Goal: Information Seeking & Learning: Learn about a topic

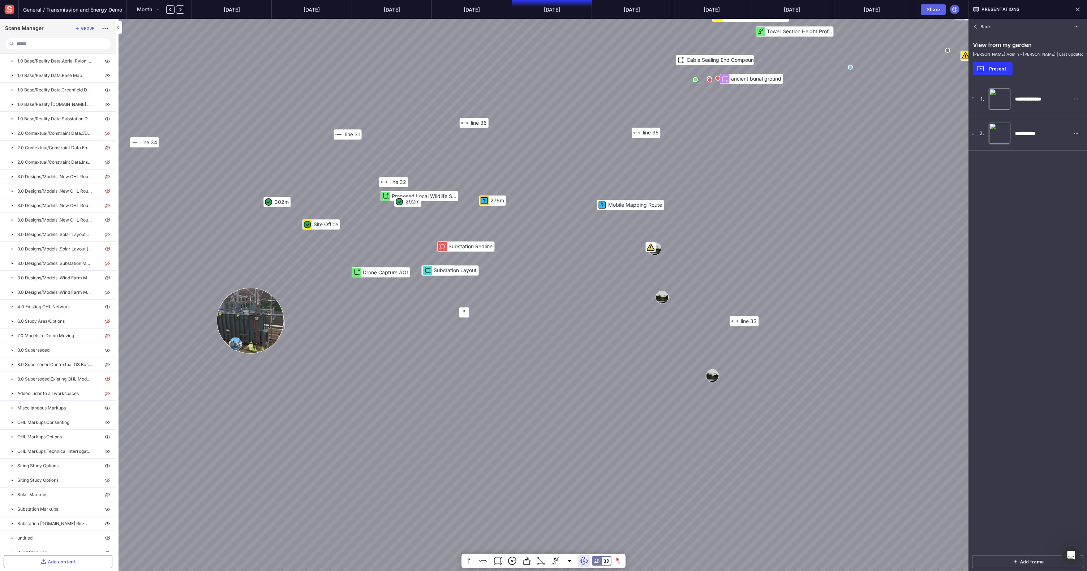
click at [249, 322] on img at bounding box center [250, 320] width 66 height 65
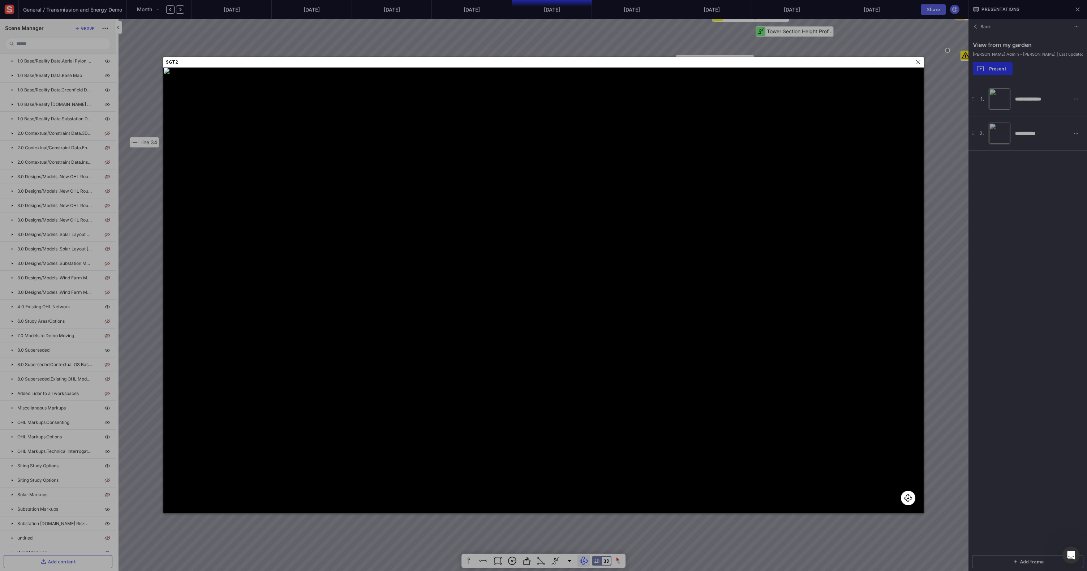
click at [134, 318] on div at bounding box center [543, 285] width 1087 height 571
click at [916, 62] on img at bounding box center [918, 62] width 6 height 6
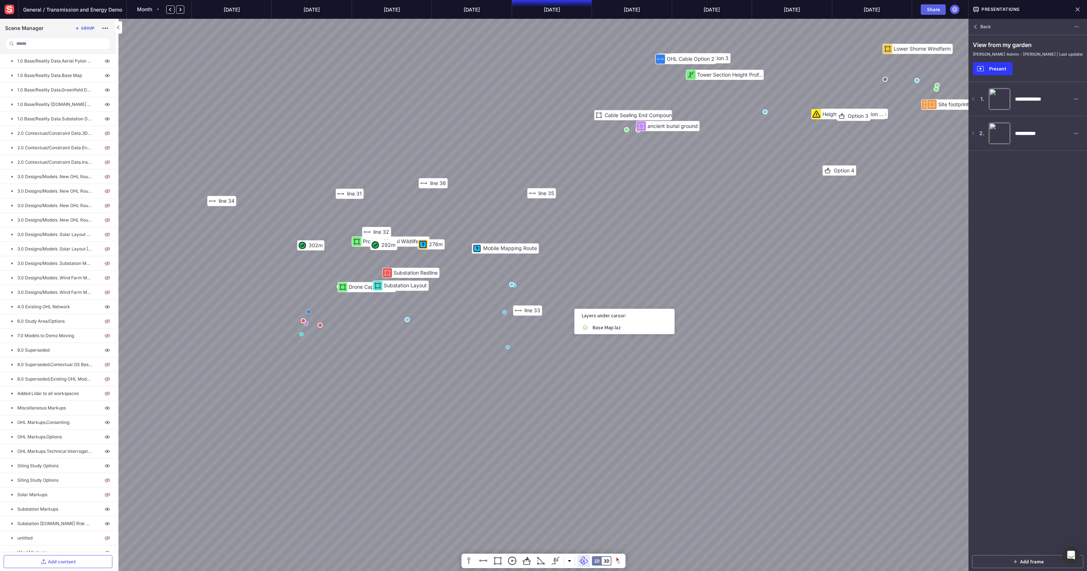
drag, startPoint x: 544, startPoint y: 329, endPoint x: 538, endPoint y: 251, distance: 78.3
click at [571, 185] on div "Option 5 Option 3 Option 3 Height Profile 292m 302m Hintersham Hall Lower Shorn…" at bounding box center [543, 285] width 1087 height 571
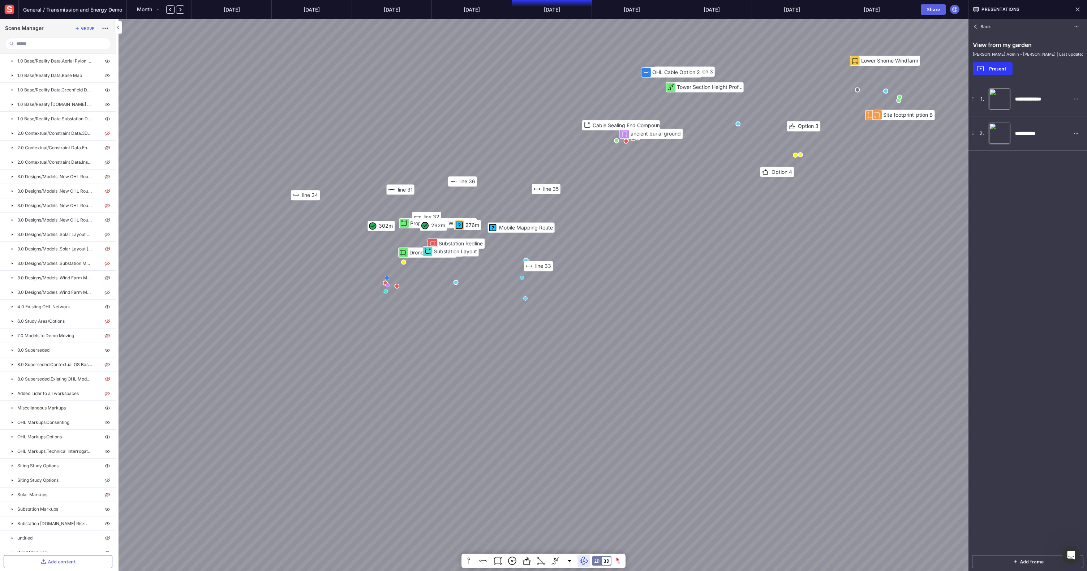
drag, startPoint x: 558, startPoint y: 203, endPoint x: 558, endPoint y: 255, distance: 52.4
click at [558, 255] on div "Option 5 Option 3 292m 302m Hintersham Hall Lower Shorne Windfarm Substation Re…" at bounding box center [543, 285] width 1087 height 571
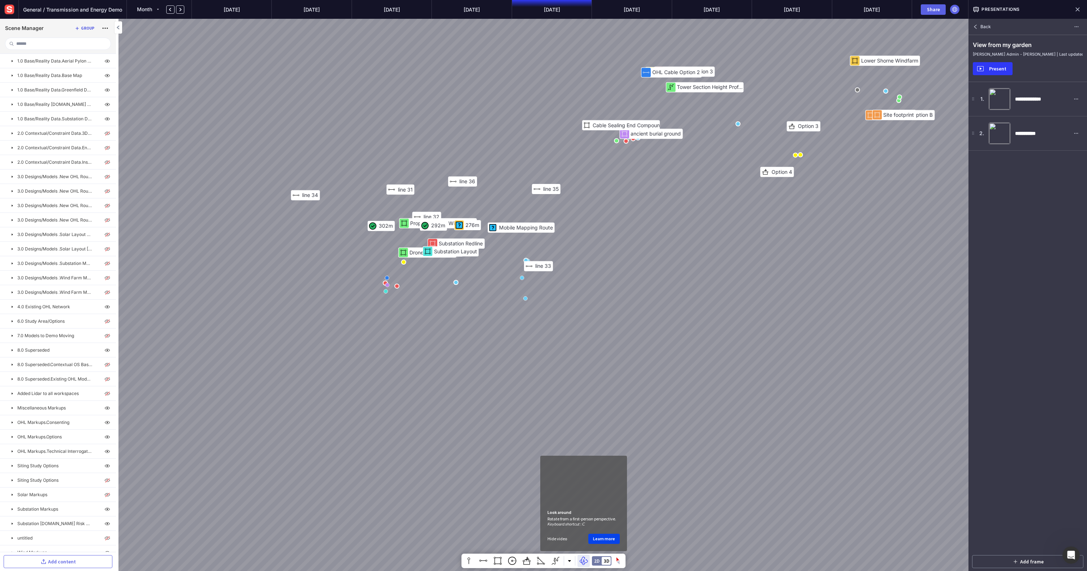
click at [582, 559] on mapp-icon at bounding box center [583, 560] width 9 height 11
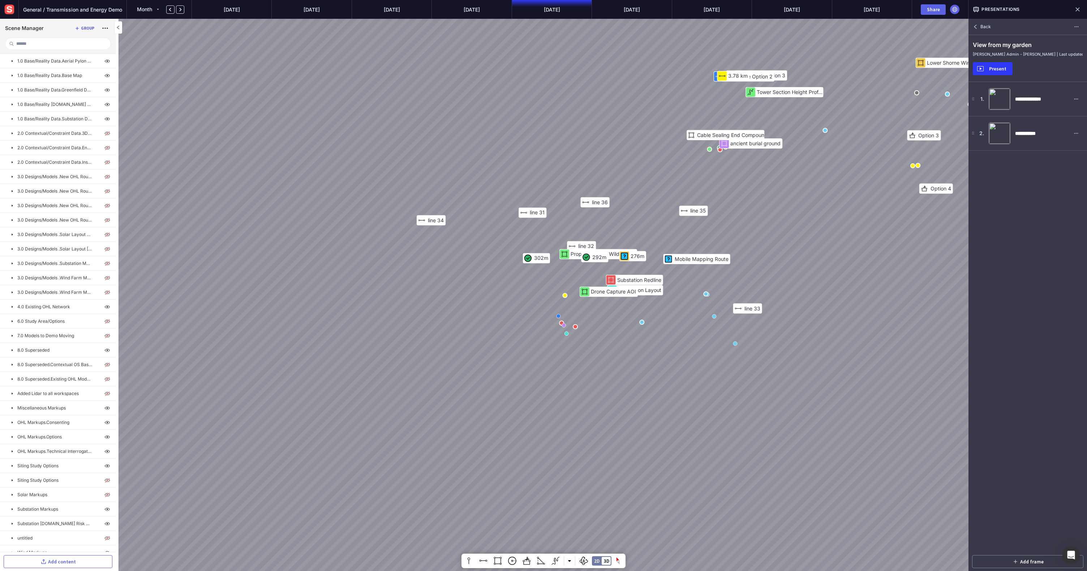
drag, startPoint x: 559, startPoint y: 387, endPoint x: 750, endPoint y: 492, distance: 218.3
click at [750, 492] on div "Option 5 Option 3 292m 302m Hintersham Hall Lower Shorne Windfarm Substation Re…" at bounding box center [543, 285] width 1087 height 571
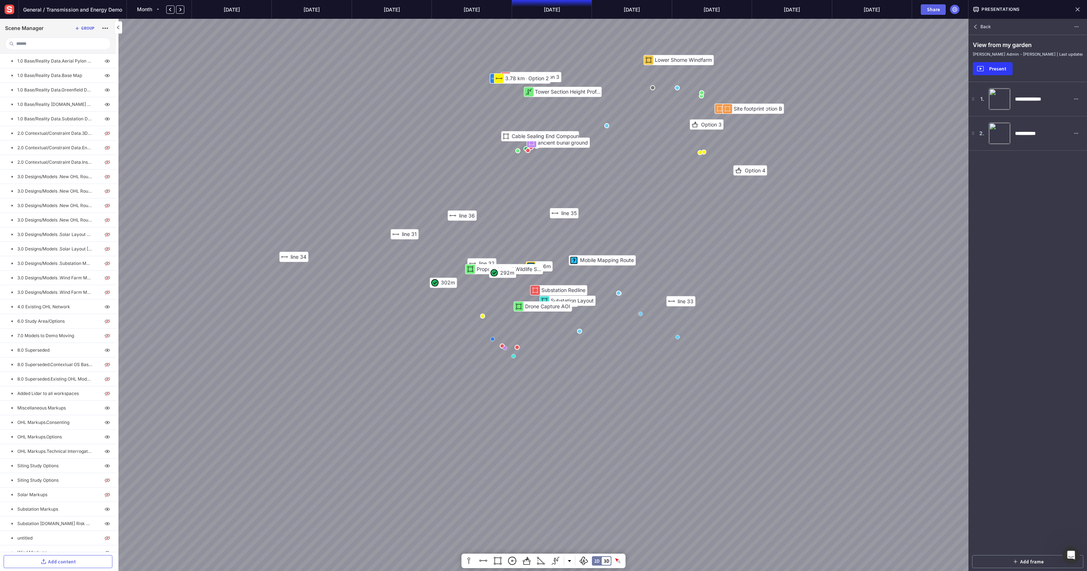
drag, startPoint x: 678, startPoint y: 418, endPoint x: 826, endPoint y: 419, distance: 147.4
click at [826, 419] on div "Option 5 Option 3 292m 302m Hintersham Hall Lower Shorne Windfarm Substation Re…" at bounding box center [543, 285] width 1087 height 571
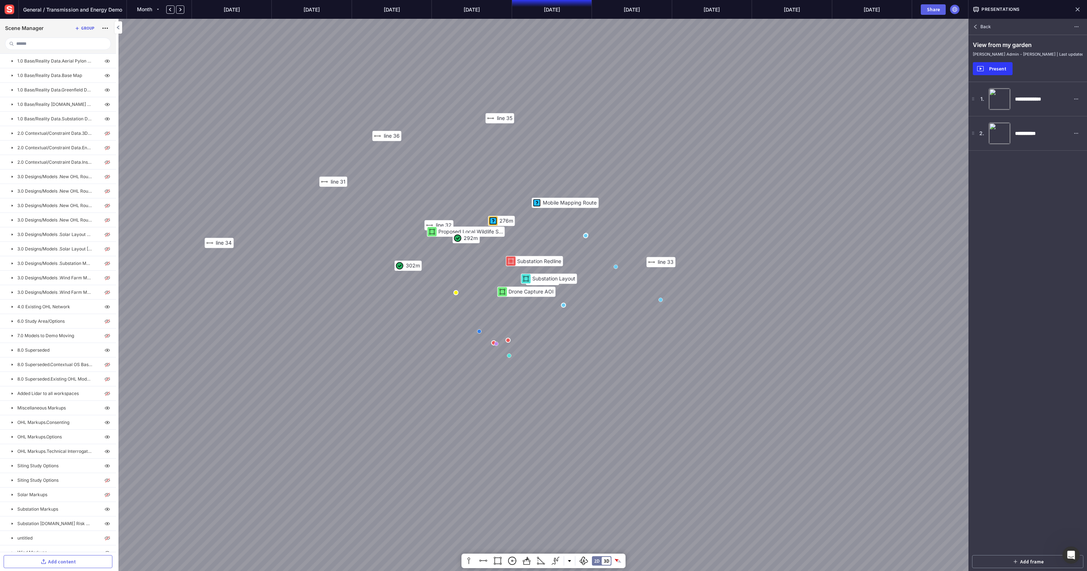
drag, startPoint x: 546, startPoint y: 363, endPoint x: 623, endPoint y: 533, distance: 186.4
click at [623, 533] on div "Option 5 Option 3 292m 302m Hintersham Hall Lower Shorne Windfarm Substation Re…" at bounding box center [543, 285] width 1087 height 571
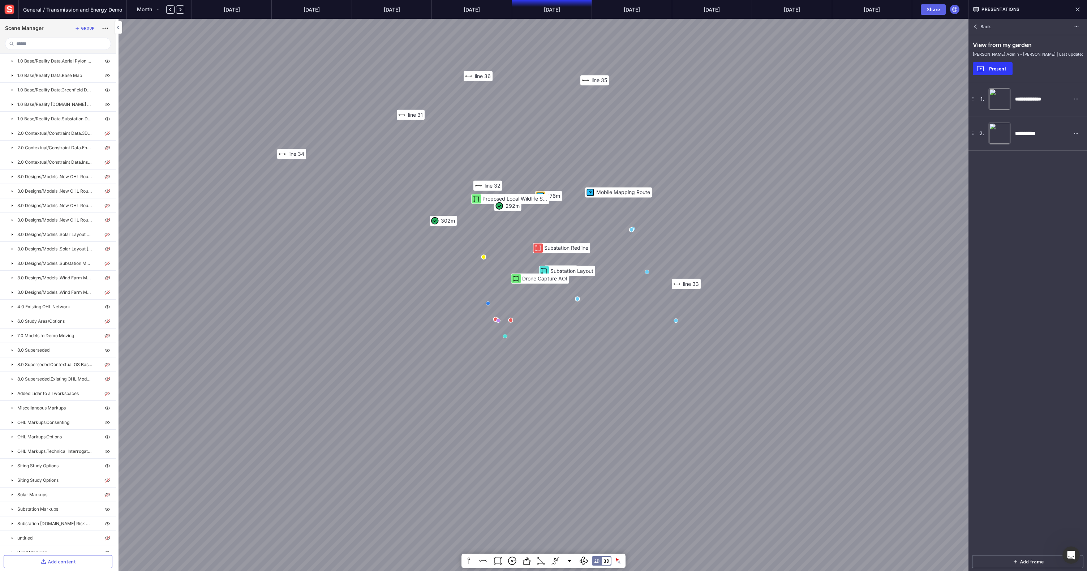
drag, startPoint x: 574, startPoint y: 329, endPoint x: 396, endPoint y: 301, distance: 180.4
click at [396, 301] on div "Option 5 Option 3 Option 3 Height Profile 292m 302m Hintersham Hall Lower Shorn…" at bounding box center [543, 285] width 1087 height 571
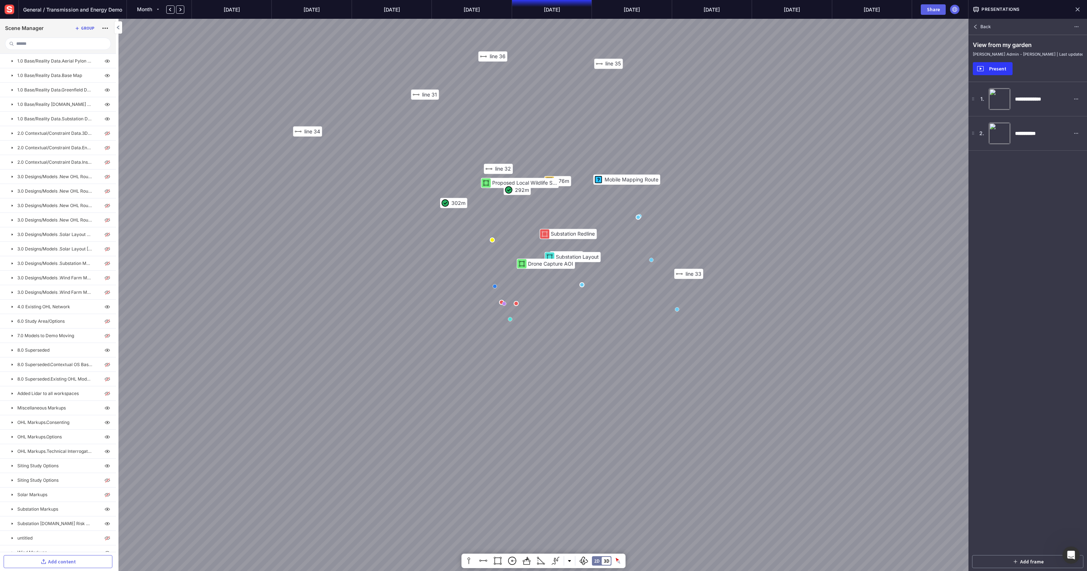
drag, startPoint x: 409, startPoint y: 325, endPoint x: 282, endPoint y: 249, distance: 147.6
click at [287, 251] on div "Option 5 Option 3 Option 3 Height Profile 292m 302m Hintersham Hall Lower Shorn…" at bounding box center [543, 285] width 1087 height 571
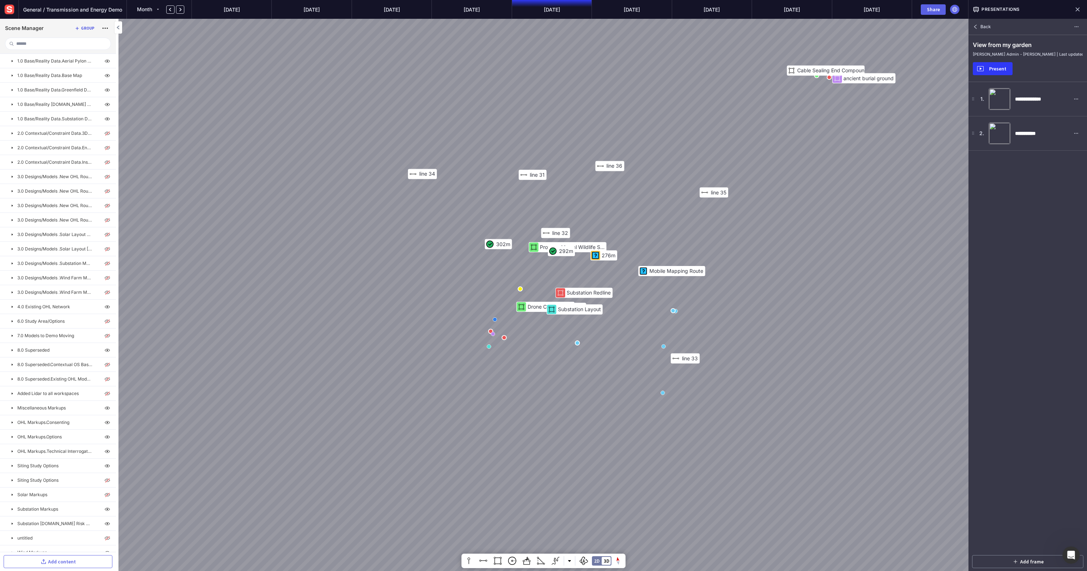
drag, startPoint x: 662, startPoint y: 404, endPoint x: 481, endPoint y: 271, distance: 224.6
click at [485, 270] on div "Option 5 Option 3 Option 3 Height Profile 292m 302m Hintersham Hall Lower Shorn…" at bounding box center [543, 285] width 1087 height 571
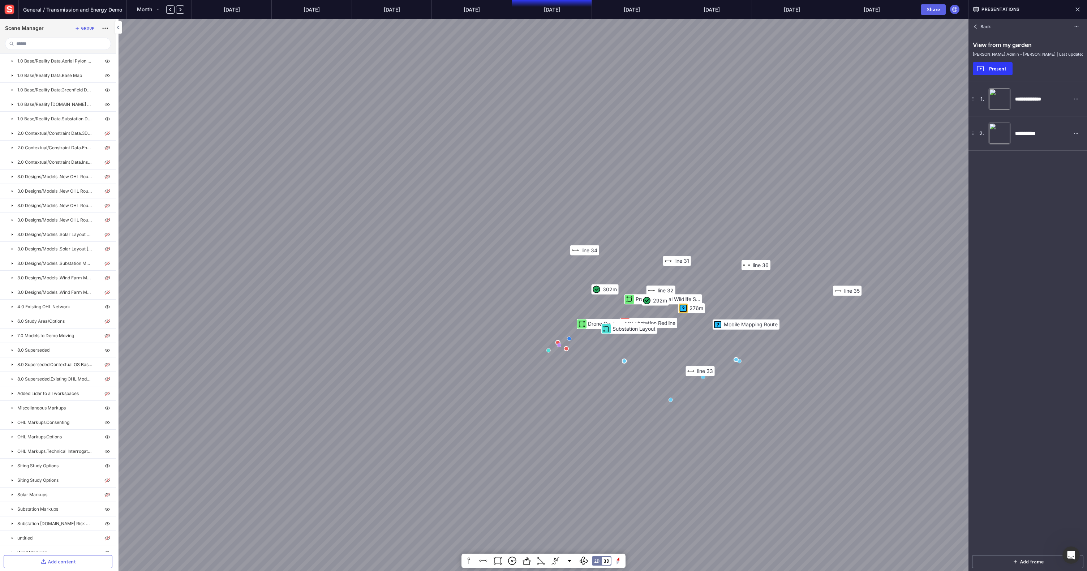
drag, startPoint x: 570, startPoint y: 346, endPoint x: 427, endPoint y: 283, distance: 156.2
click at [430, 284] on div "Option 5 Option 3 Option 3 Height Profile 292m 302m Hintersham Hall Lower Shorn…" at bounding box center [543, 285] width 1087 height 571
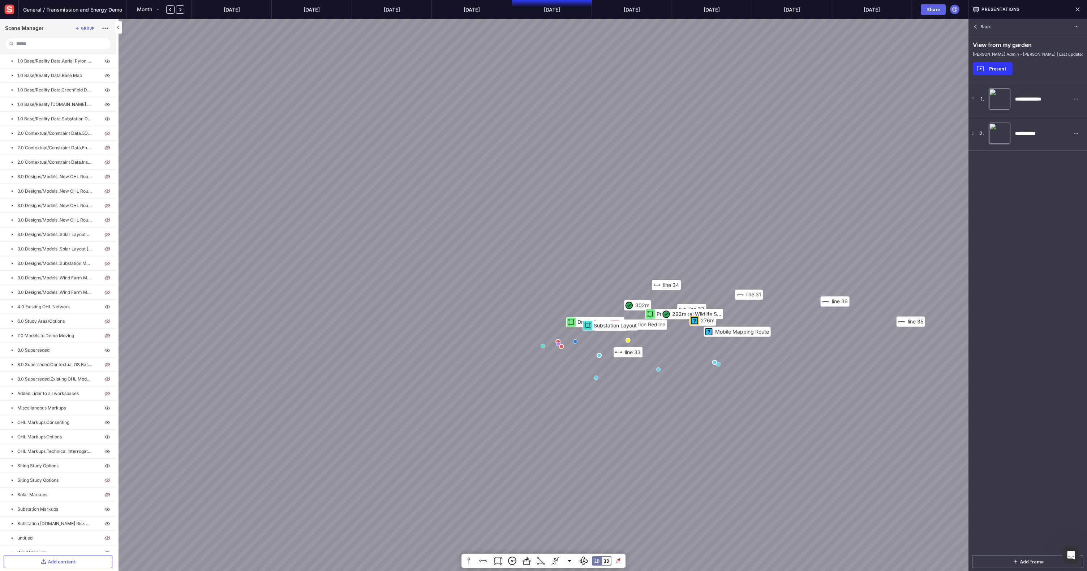
drag, startPoint x: 560, startPoint y: 392, endPoint x: 456, endPoint y: 280, distance: 153.1
click at [466, 286] on div "Option 5 Option 3 Option 3 Height Profile 292m 302m Hintersham Hall Lower Shorn…" at bounding box center [543, 285] width 1087 height 571
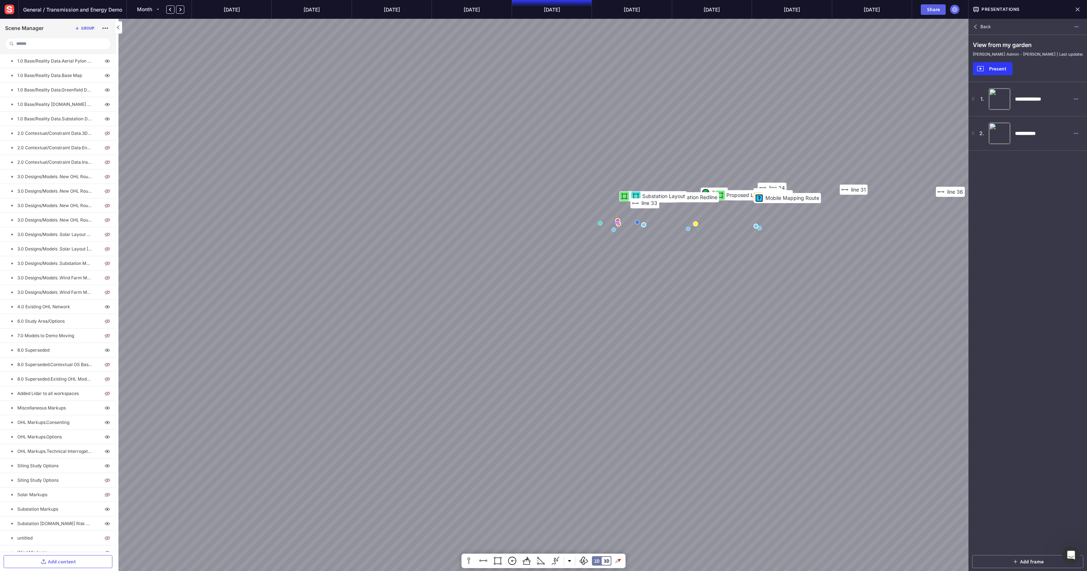
drag, startPoint x: 523, startPoint y: 339, endPoint x: 519, endPoint y: 436, distance: 97.2
click at [517, 452] on div "Option 5 Option 3 Option 3 Height Profile 292m 302m Hintersham Hall Lower Shorn…" at bounding box center [543, 285] width 1087 height 571
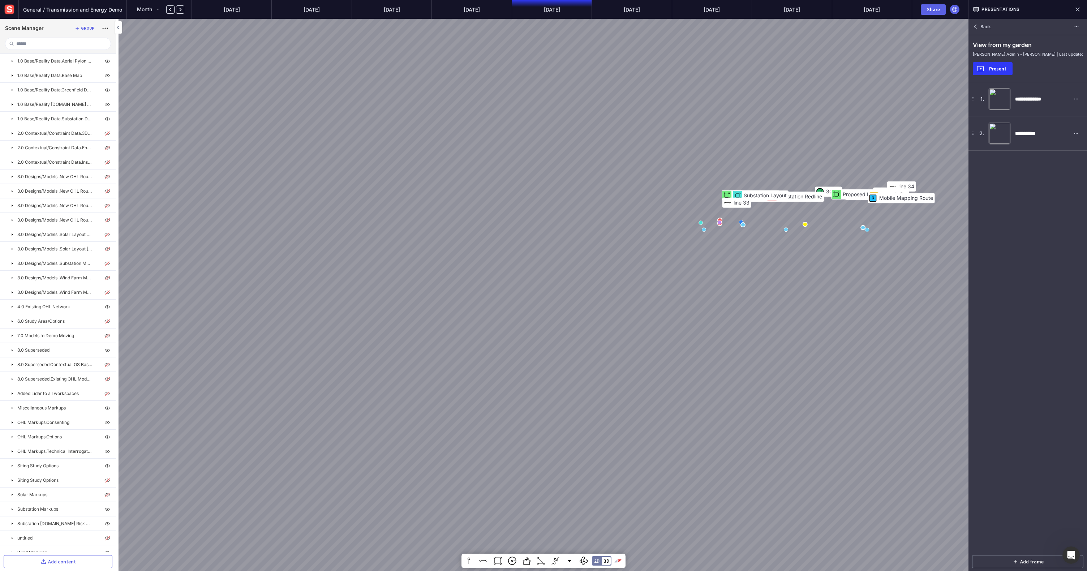
drag, startPoint x: 526, startPoint y: 294, endPoint x: 392, endPoint y: 314, distance: 135.4
click at [392, 314] on div "Option 5 Option 3 Option 3 Height Profile 292m 302m Hintersham Hall Lower Shorn…" at bounding box center [543, 285] width 1087 height 571
drag, startPoint x: 741, startPoint y: 355, endPoint x: 656, endPoint y: 348, distance: 85.3
click at [656, 348] on div "Mitigating Planting Option 5 Option 3 Option 3 Height Profile 292m 302m Hinters…" at bounding box center [543, 285] width 1087 height 571
